Goal: Find contact information: Find contact information

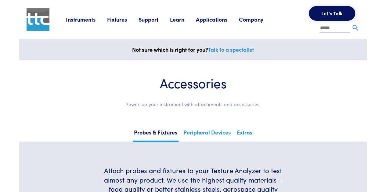
click at [322, 30] on input "text" at bounding box center [334, 28] width 30 height 9
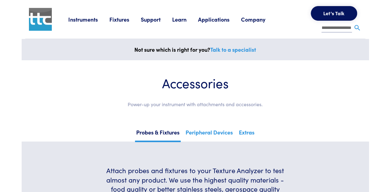
scroll to position [0, 12]
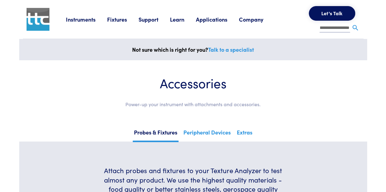
type input "**********"
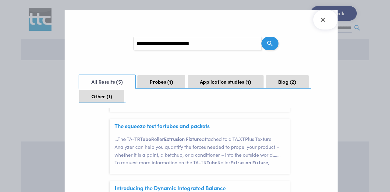
scroll to position [130, 0]
click at [201, 143] on p "… The TA-TR Tube Roller Extrusion Fixture attached to a TA.XTPlus Texture Analy…" at bounding box center [203, 150] width 176 height 31
click at [166, 124] on link "The squeeze test for tube s and packets" at bounding box center [162, 126] width 95 height 8
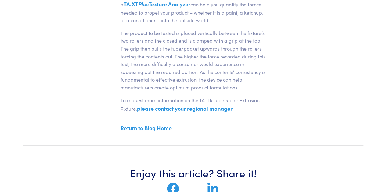
scroll to position [422, 0]
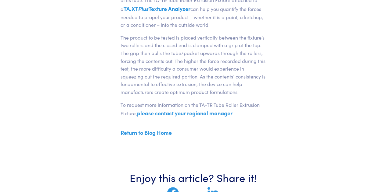
click at [202, 113] on link "please contact your regional manager" at bounding box center [184, 113] width 95 height 8
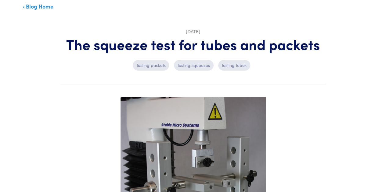
scroll to position [47, 0]
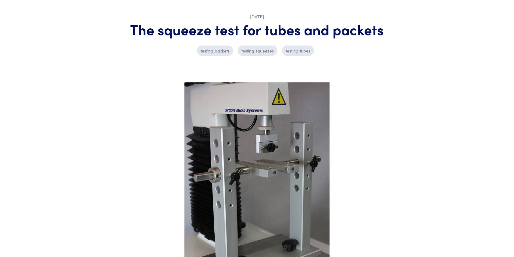
drag, startPoint x: 384, startPoint y: 0, endPoint x: 147, endPoint y: 199, distance: 310.2
click at [147, 192] on article "Dec 11, 2013 The squeeze test for tubes and packets testing packets testing squ…" at bounding box center [256, 252] width 395 height 502
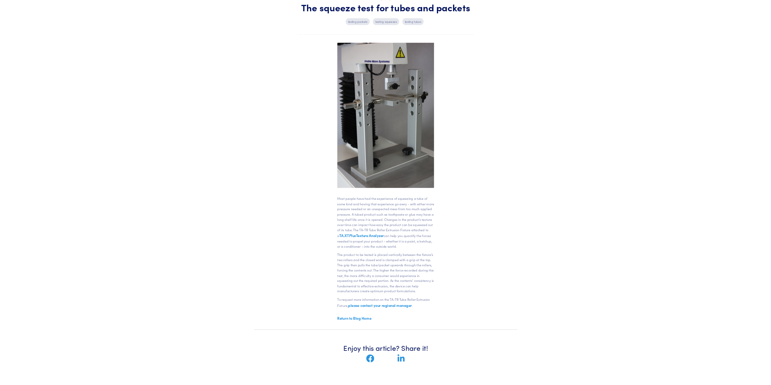
scroll to position [65, 0]
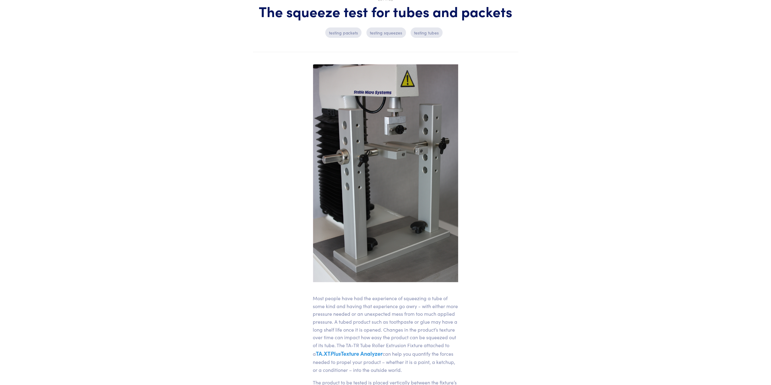
drag, startPoint x: 463, startPoint y: 0, endPoint x: 531, endPoint y: 180, distance: 191.8
click at [385, 180] on article "Dec 11, 2013 The squeeze test for tubes and packets testing packets testing squ…" at bounding box center [385, 234] width 395 height 502
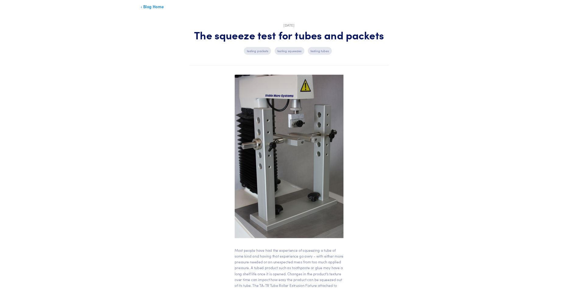
scroll to position [30, 0]
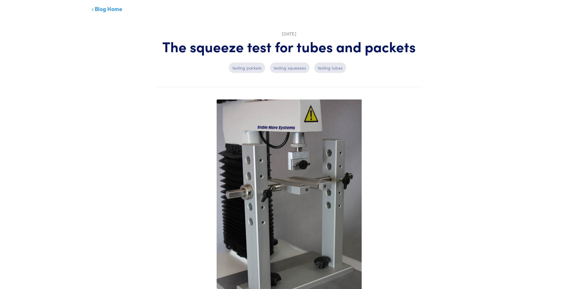
drag, startPoint x: 762, startPoint y: 0, endPoint x: 144, endPoint y: 119, distance: 629.4
click at [144, 119] on article "Dec 11, 2013 The squeeze test for tubes and packets testing packets testing squ…" at bounding box center [289, 269] width 395 height 502
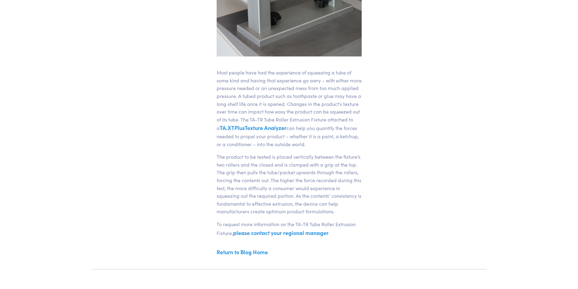
scroll to position [294, 0]
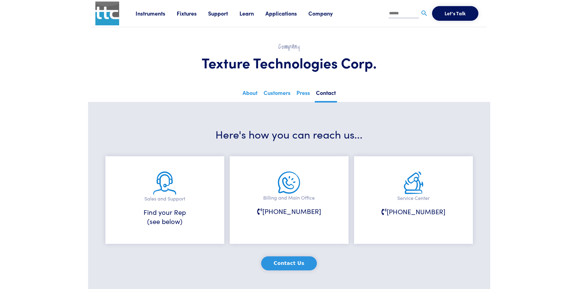
click at [163, 192] on p "Sales and Support" at bounding box center [165, 199] width 88 height 8
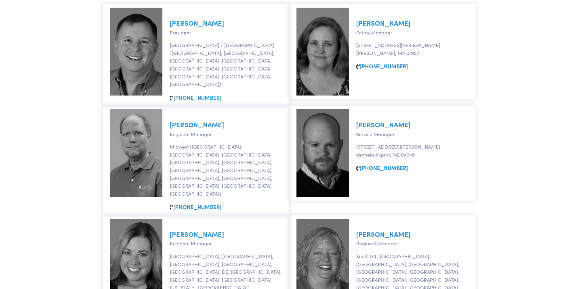
scroll to position [322, 0]
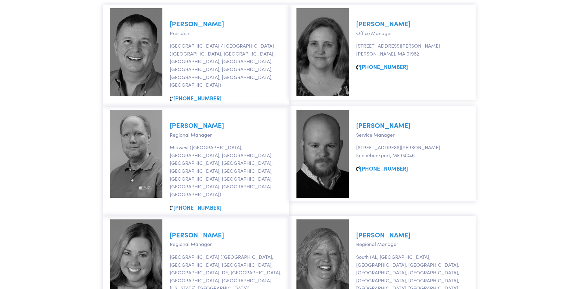
click at [192, 120] on link "David Larson" at bounding box center [197, 124] width 54 height 9
click at [385, 106] on div "Ben Senning Service Manager 396 Mills Road Kennebunkport, ME 04046 845-279-4191" at bounding box center [382, 153] width 187 height 95
click at [133, 142] on img at bounding box center [136, 154] width 52 height 88
click at [183, 120] on link "David Larson" at bounding box center [197, 124] width 54 height 9
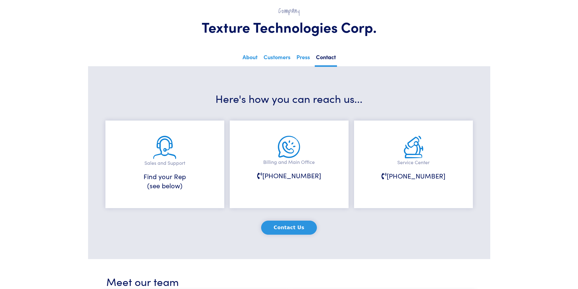
scroll to position [36, 0]
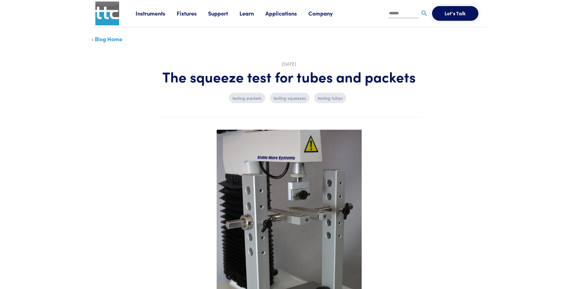
scroll to position [294, 0]
